Goal: Check status: Check status

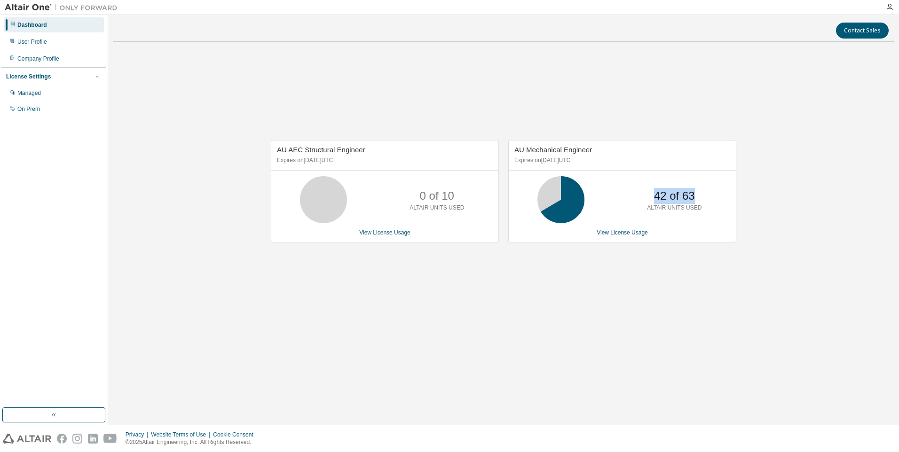
drag, startPoint x: 654, startPoint y: 196, endPoint x: 696, endPoint y: 195, distance: 41.8
click at [696, 195] on div "42 of 63 ALTAIR UNITS USED" at bounding box center [674, 199] width 75 height 47
drag, startPoint x: 683, startPoint y: 211, endPoint x: 702, endPoint y: 211, distance: 18.8
click at [702, 211] on div "42 of 63 ALTAIR UNITS USED" at bounding box center [674, 199] width 75 height 47
drag, startPoint x: 702, startPoint y: 211, endPoint x: 626, endPoint y: 197, distance: 77.5
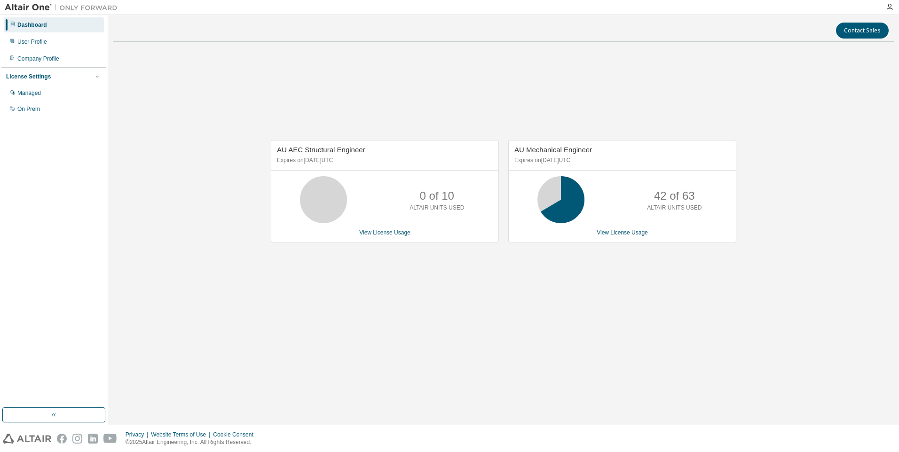
click at [626, 197] on div "42 of 63 ALTAIR UNITS USED" at bounding box center [622, 199] width 227 height 47
click at [625, 233] on link "View License Usage" at bounding box center [622, 232] width 51 height 7
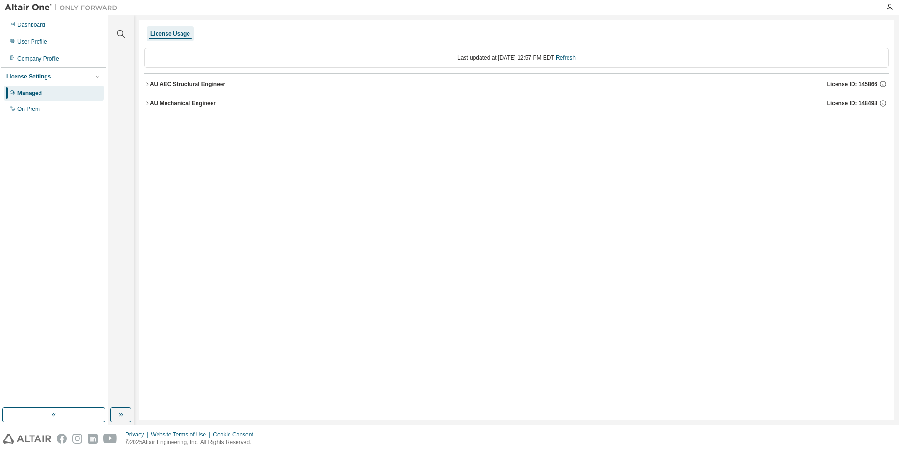
click at [146, 84] on icon "button" at bounding box center [147, 84] width 6 height 6
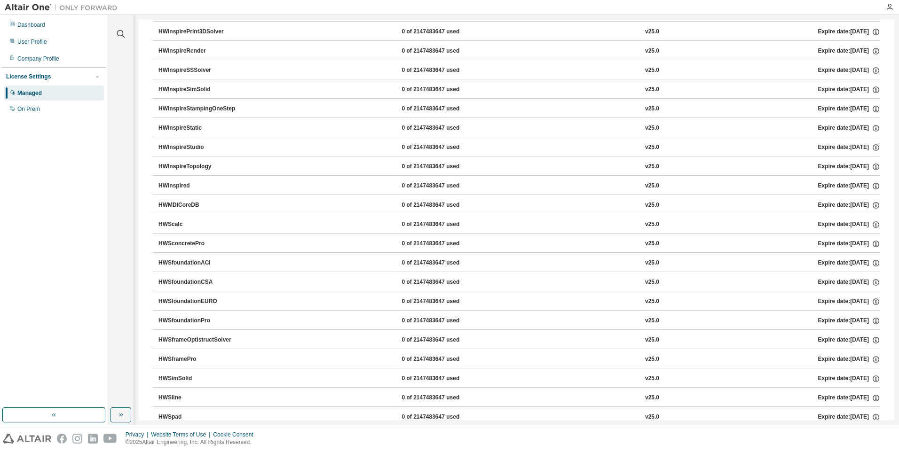
scroll to position [788, 0]
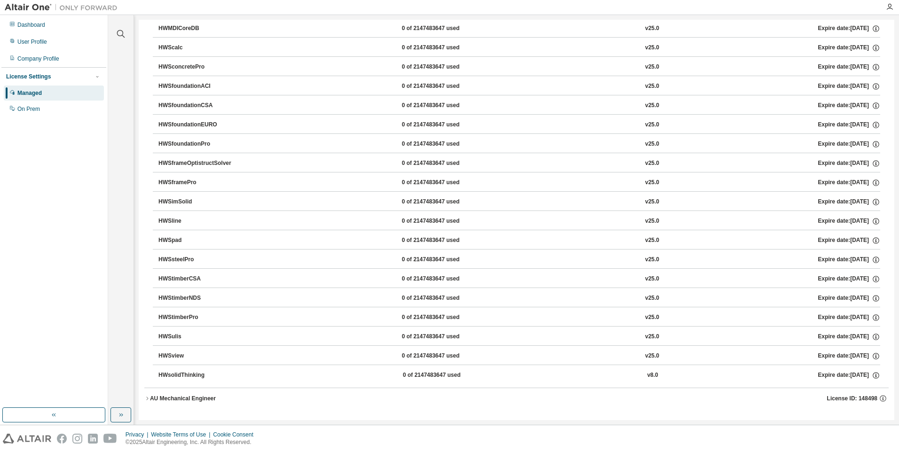
click at [146, 400] on icon "button" at bounding box center [147, 399] width 6 height 6
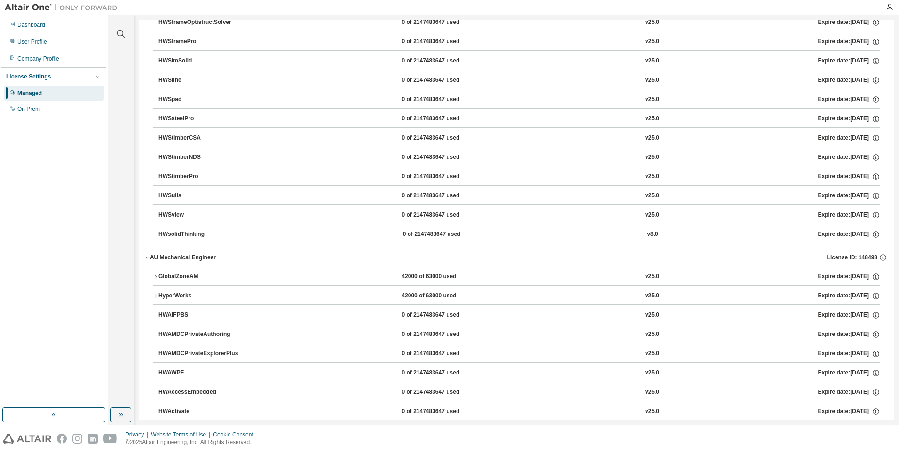
scroll to position [976, 0]
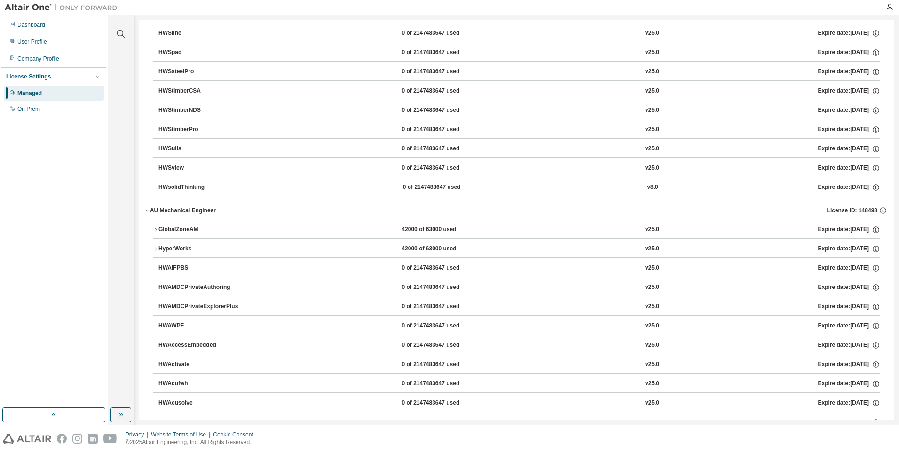
click at [158, 229] on icon "button" at bounding box center [156, 230] width 6 height 6
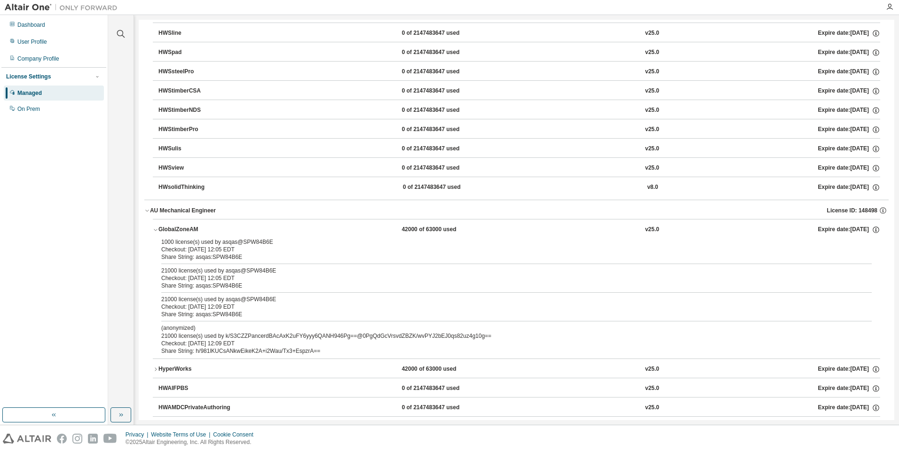
scroll to position [1023, 0]
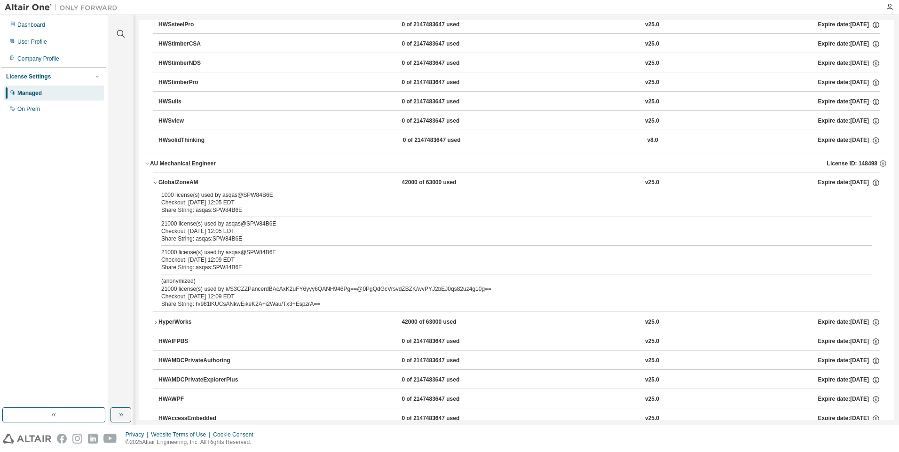
click at [155, 325] on icon "button" at bounding box center [156, 323] width 6 height 6
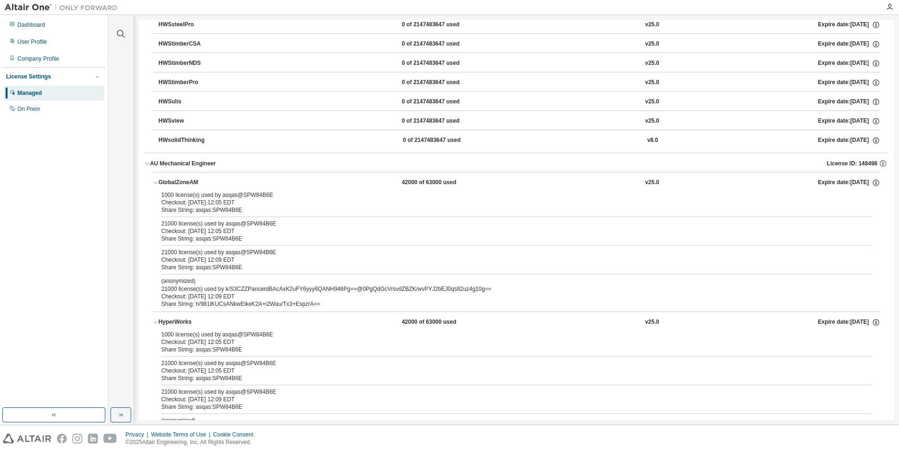
scroll to position [1070, 0]
